Goal: Find specific page/section: Find specific page/section

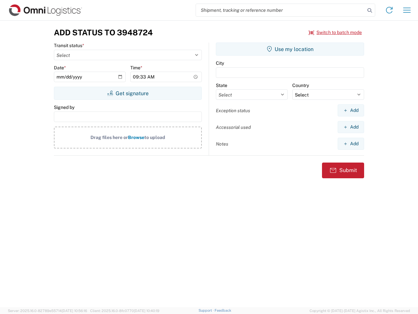
click at [281, 10] on input "search" at bounding box center [280, 10] width 169 height 12
click at [370, 10] on icon at bounding box center [369, 10] width 9 height 9
click at [390, 10] on icon at bounding box center [389, 10] width 10 height 10
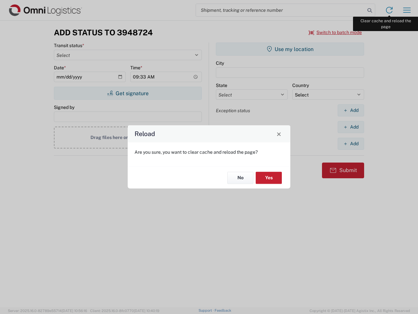
click at [407, 10] on div "Reload Are you sure, you want to clear cache and reload the page? No Yes" at bounding box center [209, 157] width 418 height 314
click at [336, 32] on div "Reload Are you sure, you want to clear cache and reload the page? No Yes" at bounding box center [209, 157] width 418 height 314
click at [128, 93] on div "Reload Are you sure, you want to clear cache and reload the page? No Yes" at bounding box center [209, 157] width 418 height 314
click at [290, 49] on div "Reload Are you sure, you want to clear cache and reload the page? No Yes" at bounding box center [209, 157] width 418 height 314
click at [351, 110] on div "Reload Are you sure, you want to clear cache and reload the page? No Yes" at bounding box center [209, 157] width 418 height 314
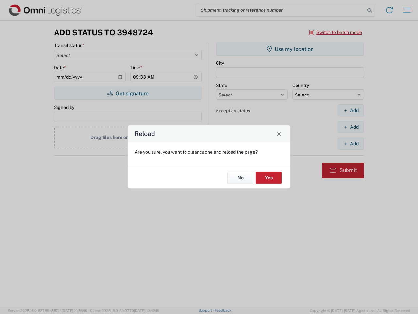
click at [351, 127] on div "Reload Are you sure, you want to clear cache and reload the page? No Yes" at bounding box center [209, 157] width 418 height 314
click at [351, 143] on div "Reload Are you sure, you want to clear cache and reload the page? No Yes" at bounding box center [209, 157] width 418 height 314
